Goal: Find specific page/section: Find specific page/section

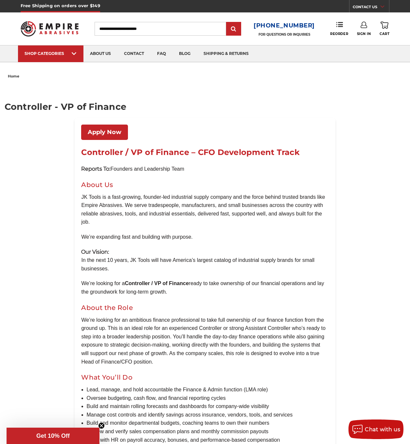
click at [113, 131] on link "Apply Now" at bounding box center [104, 132] width 47 height 15
click at [106, 58] on link "about us" at bounding box center [100, 53] width 34 height 17
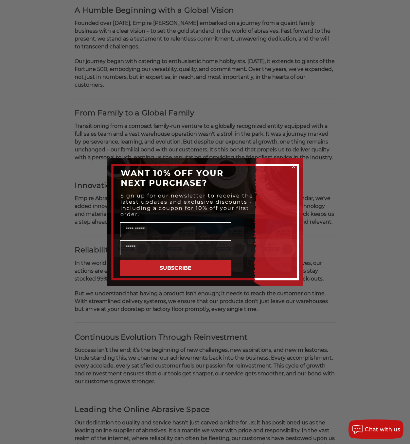
scroll to position [145, 0]
click at [337, 151] on div "Close dialog WANT 10% OFF YOUR NEXT PURCHASE? Sign up for our newsletter to rec…" at bounding box center [205, 222] width 410 height 444
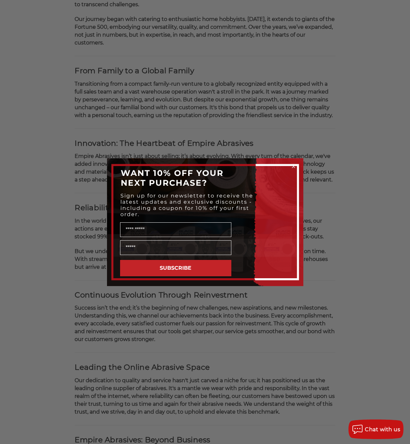
scroll to position [188, 0]
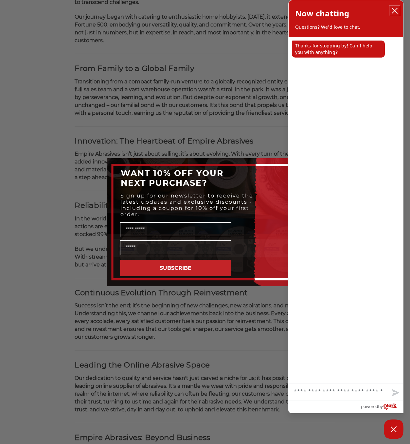
click at [396, 9] on icon "close chatbox" at bounding box center [394, 10] width 5 height 5
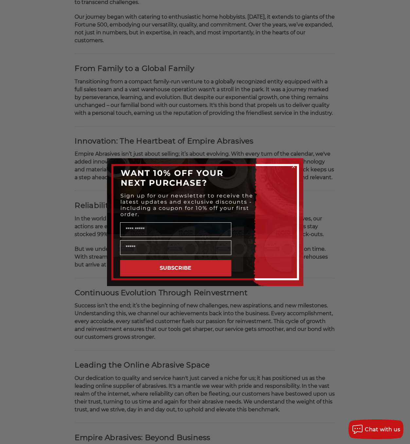
click at [349, 126] on div "Close dialog WANT 10% OFF YOUR NEXT PURCHASE? Sign up for our newsletter to rec…" at bounding box center [205, 222] width 410 height 444
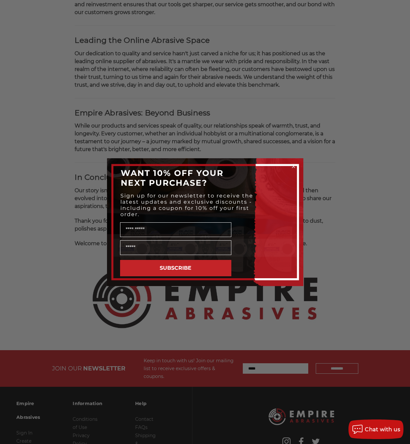
scroll to position [588, 0]
